Goal: Complete application form

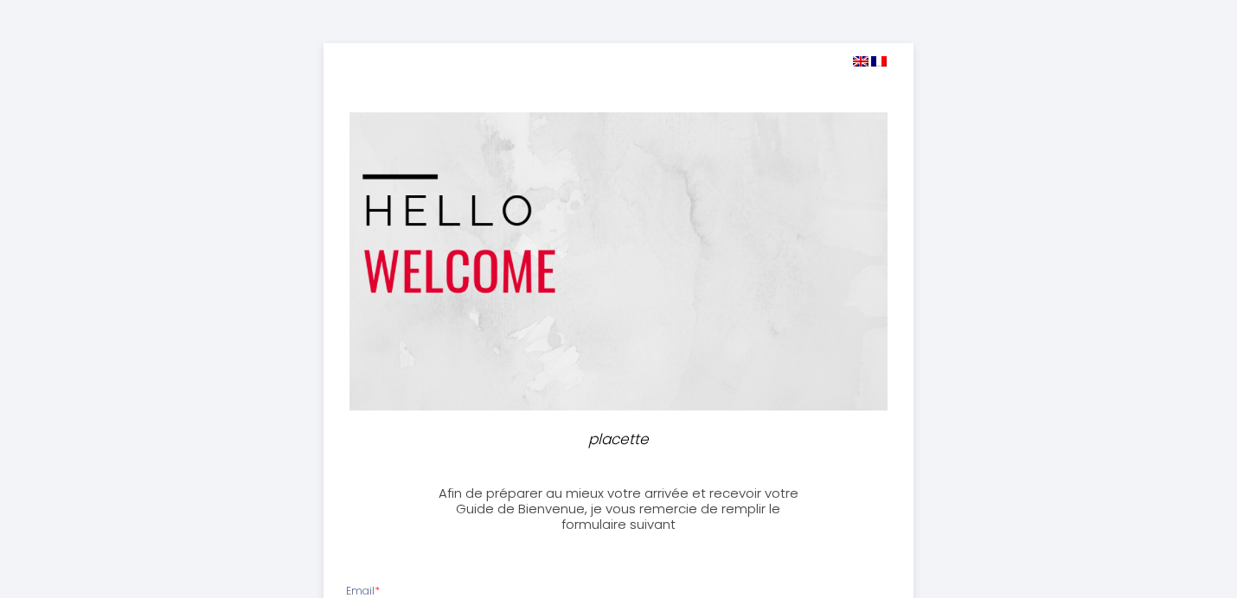
select select
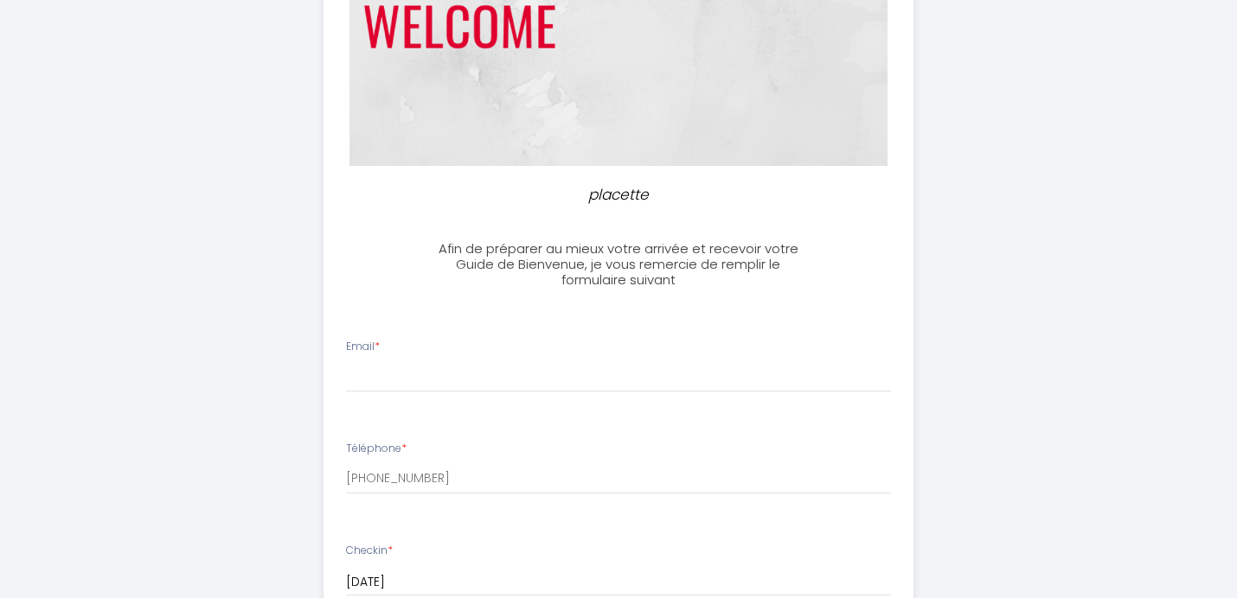
scroll to position [297, 0]
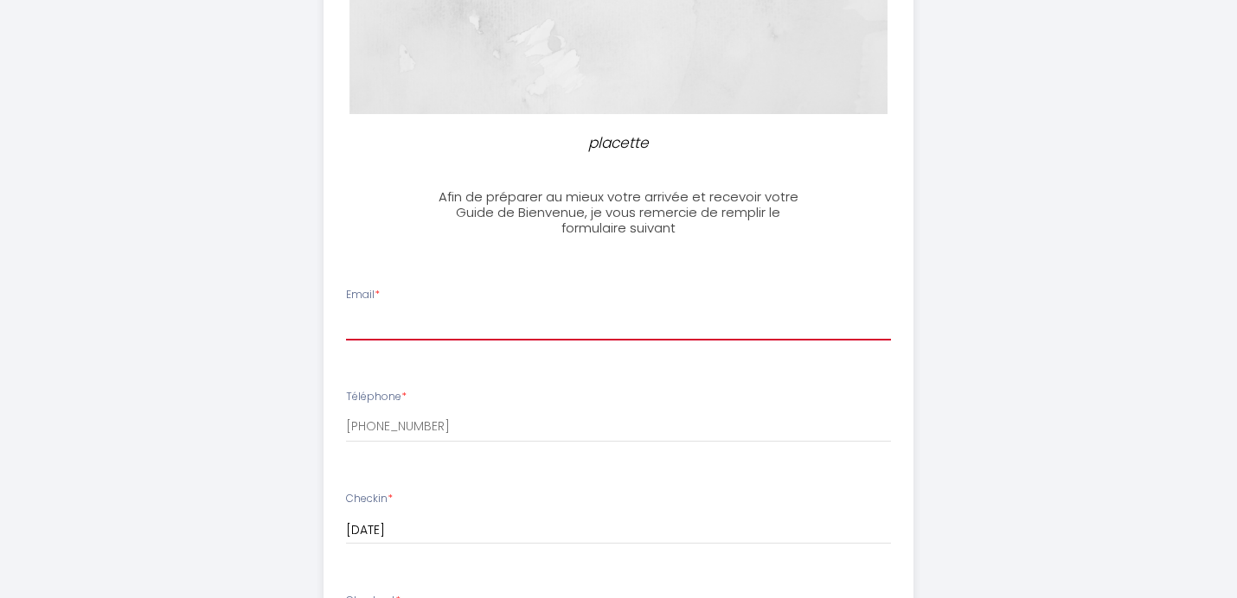
click at [473, 317] on input "Email *" at bounding box center [619, 325] width 546 height 31
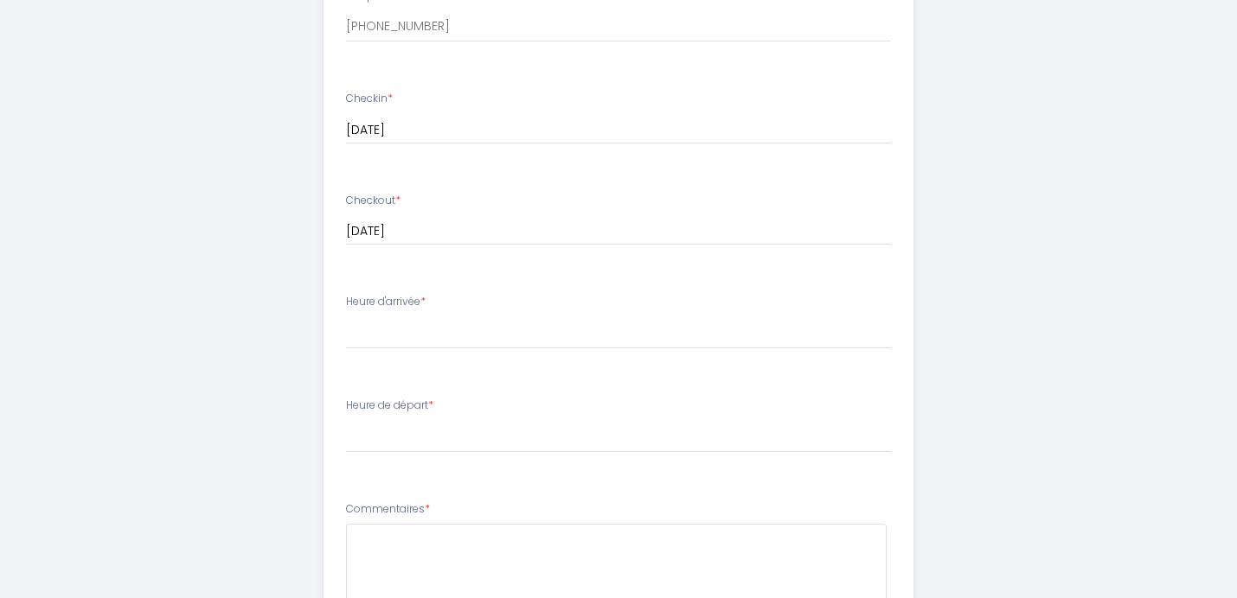
scroll to position [698, 0]
type input "[PERSON_NAME][EMAIL_ADDRESS][PERSON_NAME][DOMAIN_NAME]"
click at [346, 316] on select "16:00 16:30 17:00 17:30 18:00 18:30 19:00 19:30 20:00 20:30 21:00 21:30 22:00 2…" at bounding box center [619, 332] width 546 height 33
select select "19:00"
click option "19:00" at bounding box center [0, 0] width 0 height 0
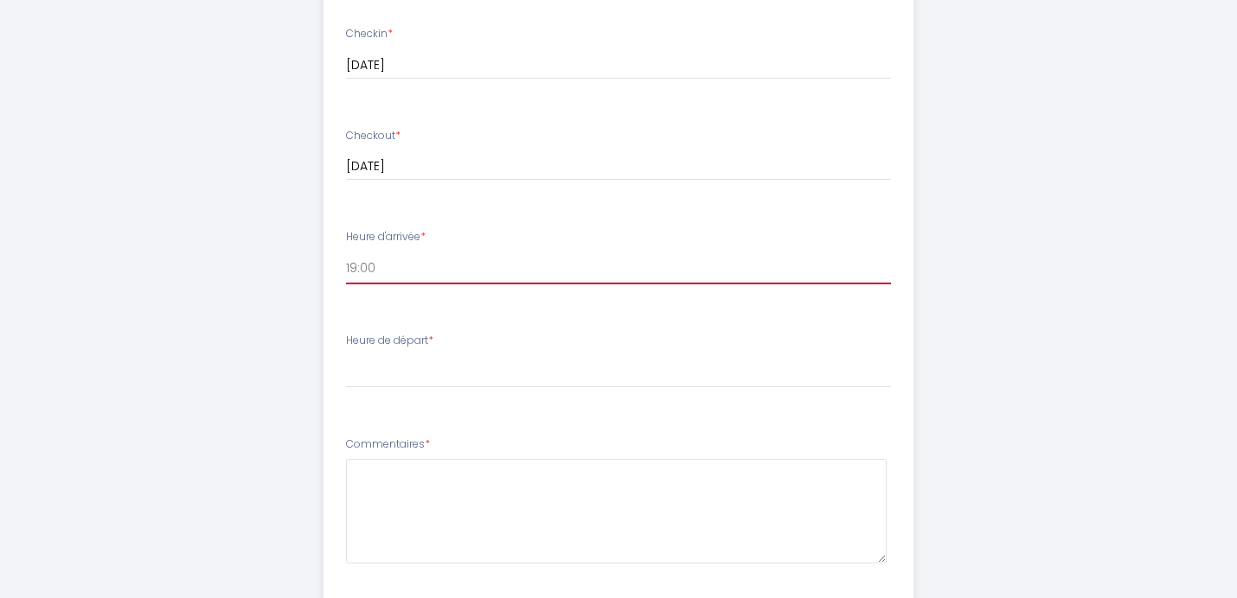
scroll to position [776, 0]
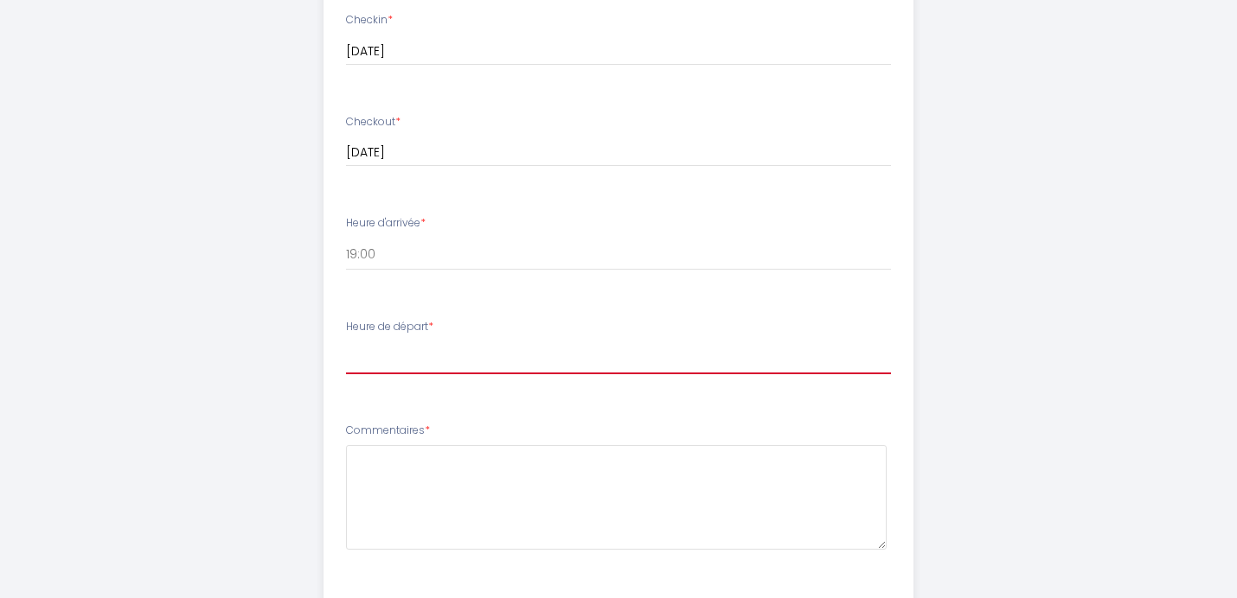
click at [346, 342] on select "00:00 00:30 01:00 01:30 02:00 02:30 03:00 03:30 04:00 04:30 05:00 05:30 06:00 0…" at bounding box center [619, 358] width 546 height 33
select select "10:00"
click option "10:00" at bounding box center [0, 0] width 0 height 0
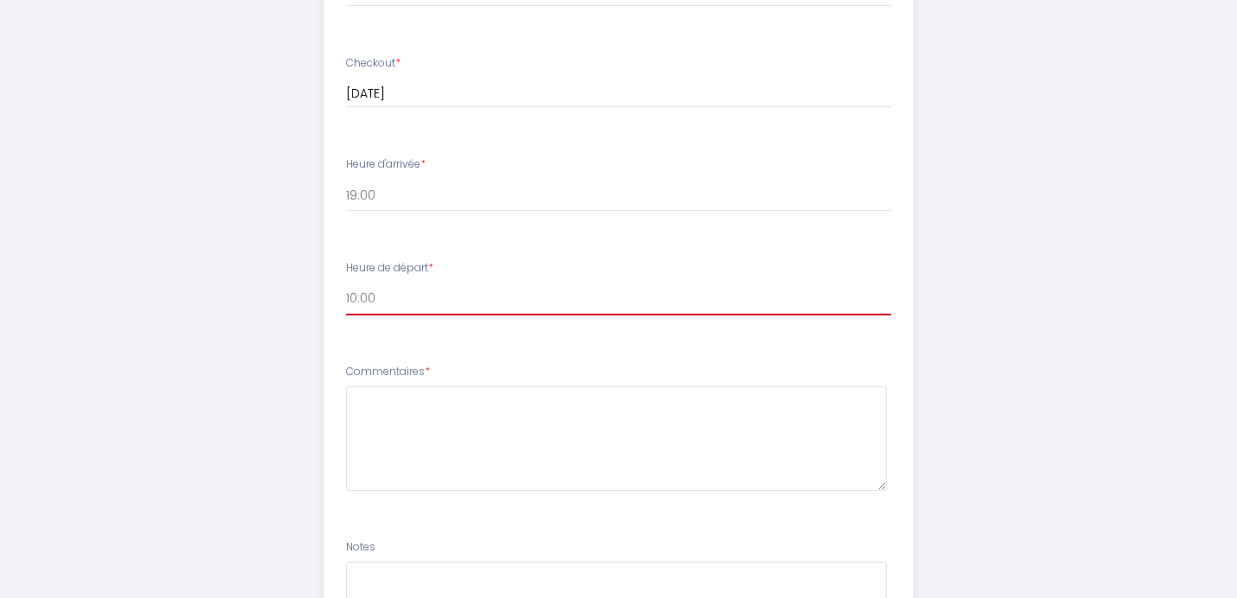
scroll to position [857, 0]
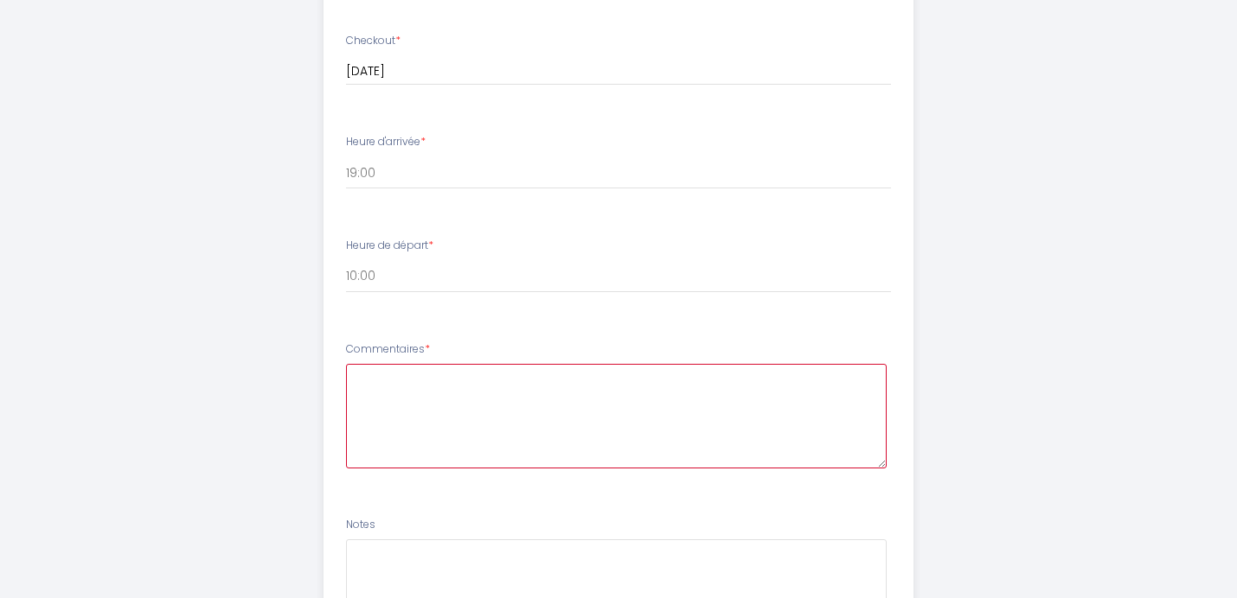
click at [484, 434] on textarea at bounding box center [616, 416] width 541 height 105
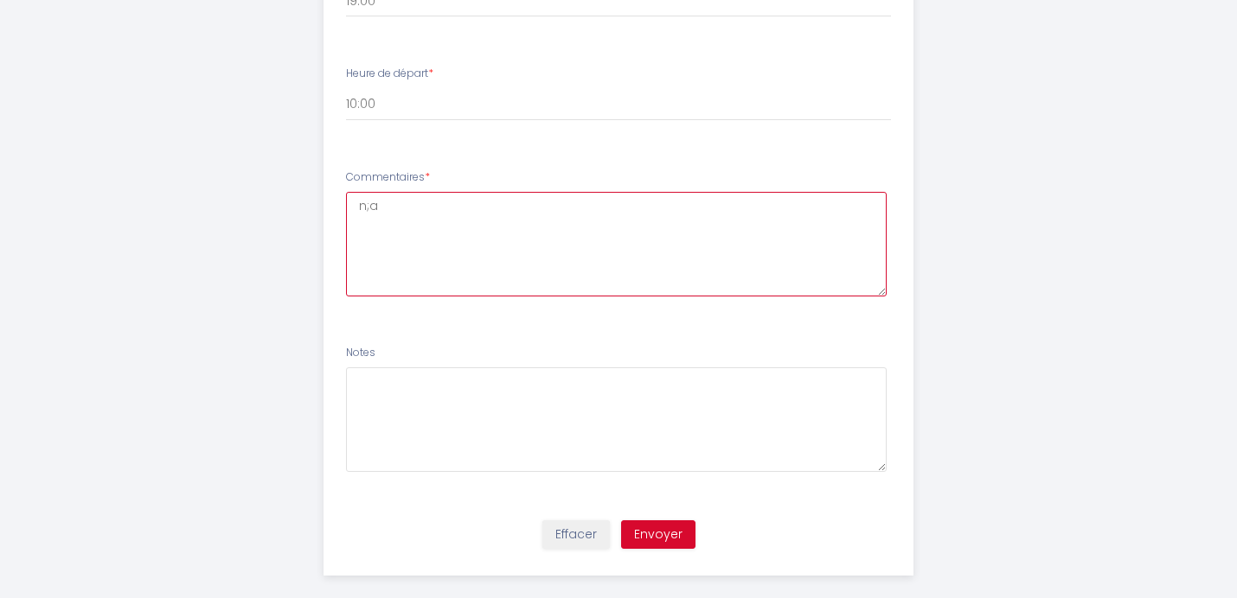
scroll to position [1044, 0]
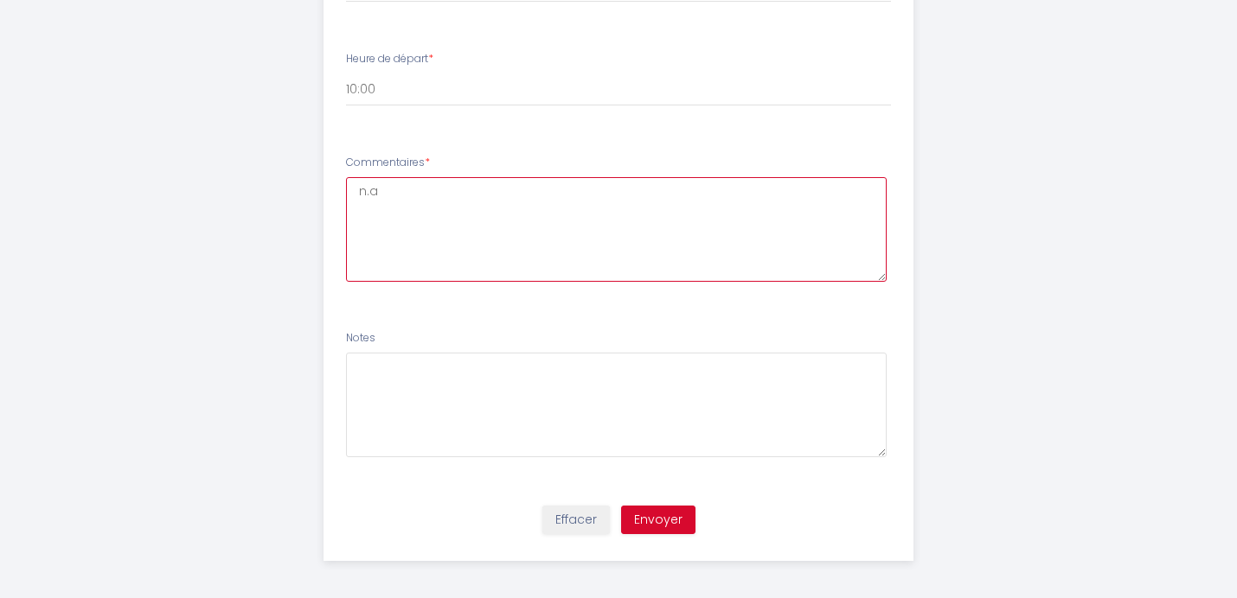
type textarea "n.a"
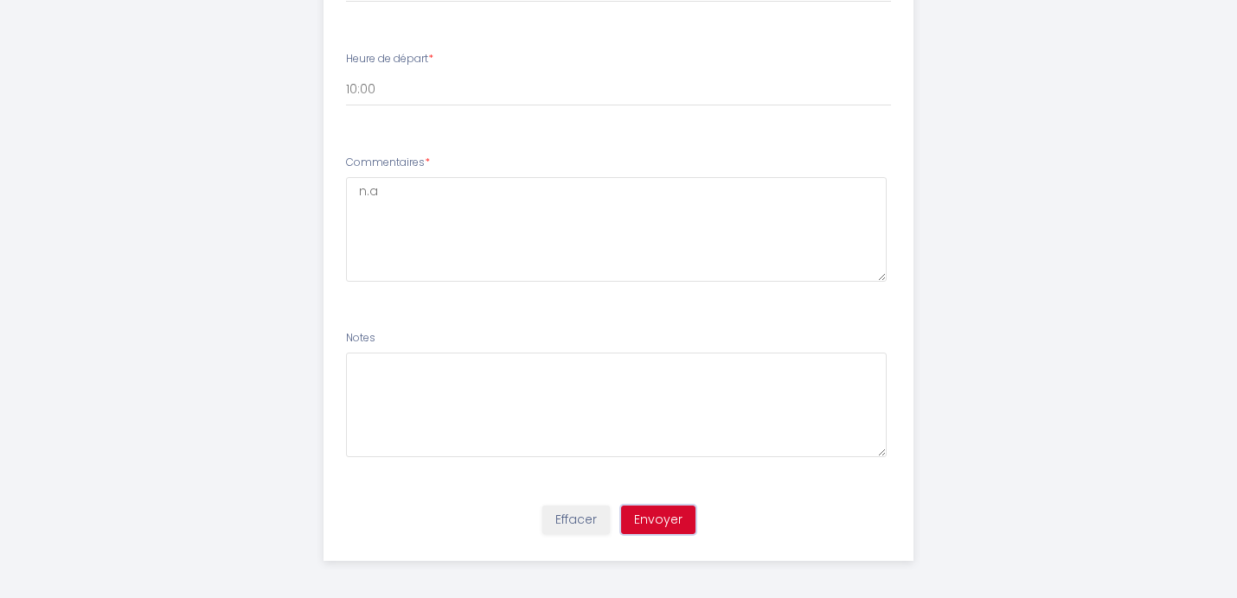
click at [673, 513] on button "Envoyer" at bounding box center [658, 520] width 74 height 29
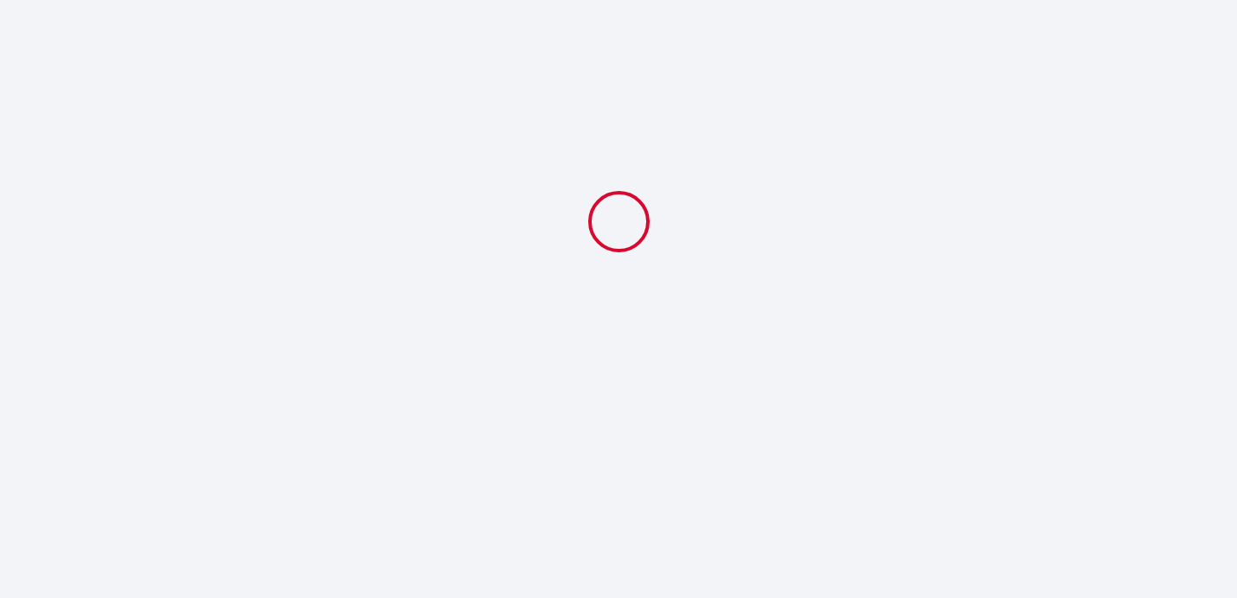
select select "19:00"
select select "10:00"
